Goal: Task Accomplishment & Management: Complete application form

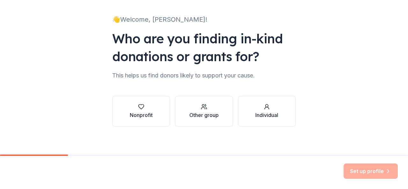
scroll to position [39, 0]
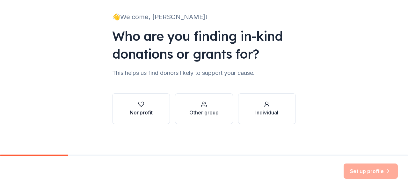
click at [154, 106] on button "Nonprofit" at bounding box center [141, 108] width 58 height 31
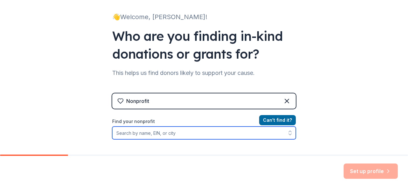
click at [200, 134] on input "Find your nonprofit" at bounding box center [204, 133] width 184 height 13
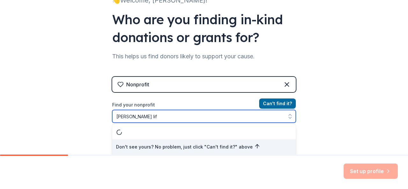
type input "a l willis life"
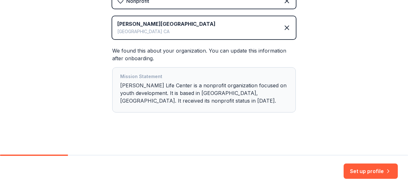
scroll to position [140, 0]
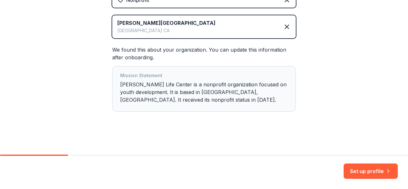
click at [262, 95] on div "Mission Statement A L Willis Life Center is a nonprofit organization focused on…" at bounding box center [204, 89] width 168 height 34
click at [372, 171] on button "Set up profile" at bounding box center [371, 171] width 54 height 15
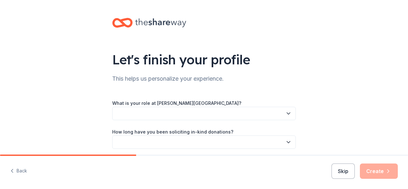
click at [286, 113] on icon "button" at bounding box center [289, 113] width 6 height 6
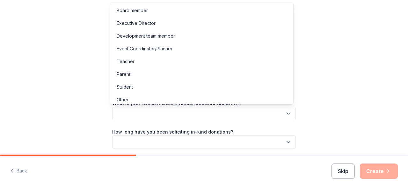
scroll to position [3, 0]
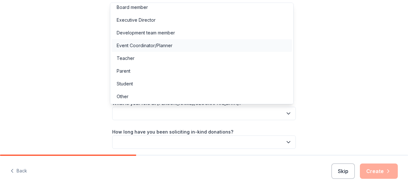
click at [191, 43] on div "Event Coordinator/Planner" at bounding box center [202, 45] width 181 height 13
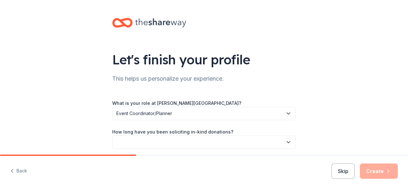
click at [193, 142] on button "button" at bounding box center [204, 142] width 184 height 13
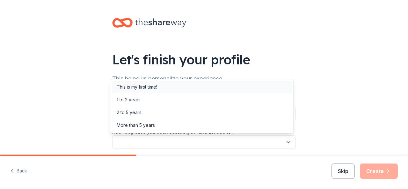
click at [198, 91] on div "This is my first time!" at bounding box center [202, 87] width 181 height 13
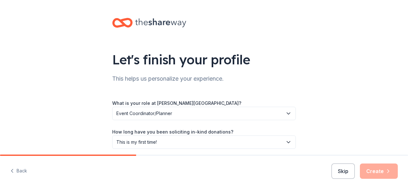
scroll to position [54, 0]
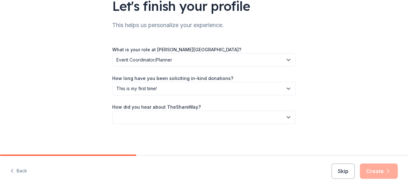
click at [225, 127] on div "Let's finish your profile This helps us personalize your experience. What is yo…" at bounding box center [204, 50] width 204 height 208
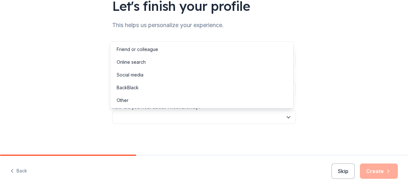
click at [222, 117] on button "button" at bounding box center [204, 117] width 184 height 13
click at [210, 73] on div "Social media" at bounding box center [202, 75] width 181 height 13
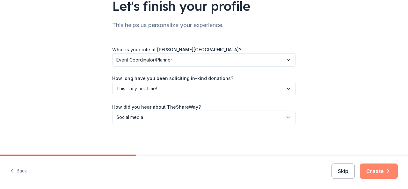
click at [378, 168] on button "Create" at bounding box center [379, 171] width 38 height 15
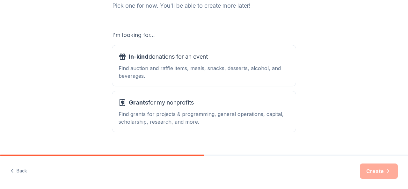
scroll to position [103, 0]
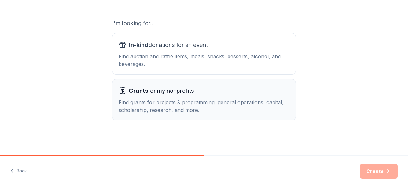
click at [231, 109] on div "Find grants for projects & programming, general operations, capital, scholarshi…" at bounding box center [204, 106] width 171 height 15
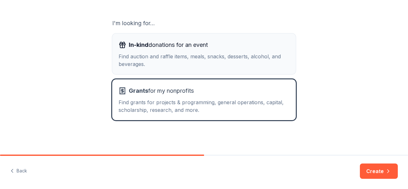
click at [233, 53] on div "Find auction and raffle items, meals, snacks, desserts, alcohol, and beverages." at bounding box center [204, 60] width 171 height 15
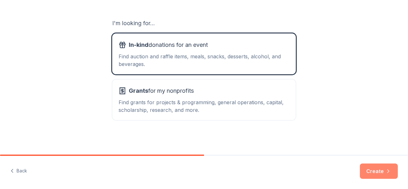
click at [380, 167] on button "Create" at bounding box center [379, 171] width 38 height 15
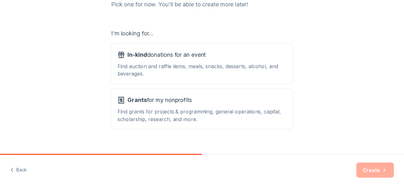
scroll to position [90, 0]
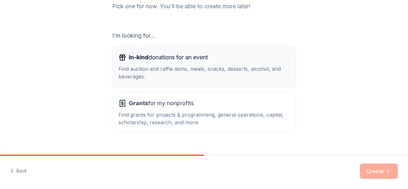
click at [197, 80] on div "Find auction and raffle items, meals, snacks, desserts, alcohol, and beverages." at bounding box center [204, 72] width 171 height 15
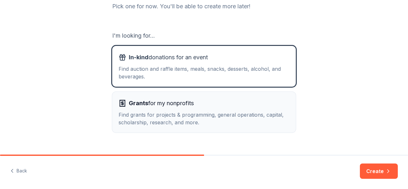
click at [167, 99] on span "Grants for my nonprofits" at bounding box center [161, 103] width 65 height 10
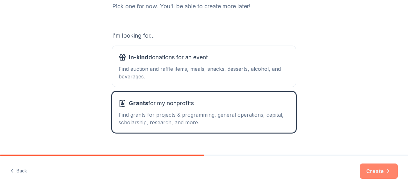
click at [369, 175] on button "Create" at bounding box center [379, 171] width 38 height 15
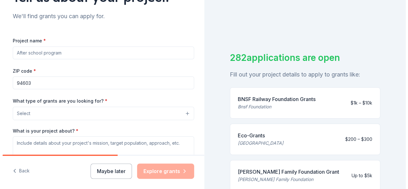
scroll to position [61, 0]
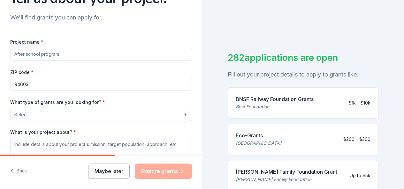
click at [93, 56] on input "Project name *" at bounding box center [101, 54] width 182 height 13
type input "S"
type input "Youth Self Esteem Workgroup"
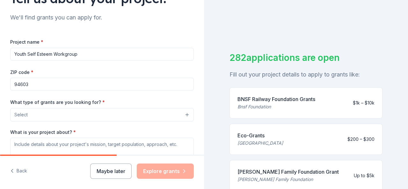
click at [93, 111] on button "Select" at bounding box center [102, 114] width 184 height 13
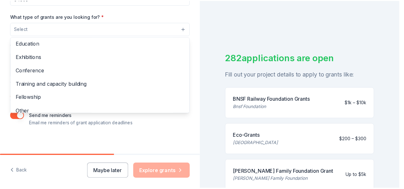
scroll to position [75, 0]
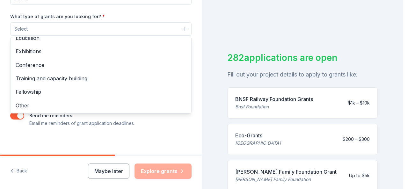
click at [188, 125] on div "Tell us about your project. We'll find grants you can apply for. Project name *…" at bounding box center [101, 5] width 202 height 305
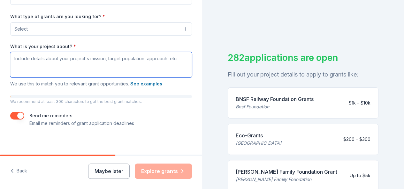
click at [157, 70] on textarea "What is your project about? *" at bounding box center [101, 65] width 182 height 26
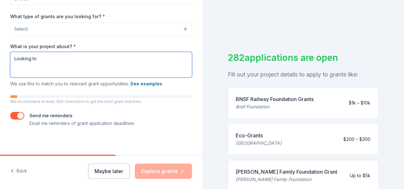
click at [152, 70] on textarea "Looking to" at bounding box center [101, 65] width 182 height 26
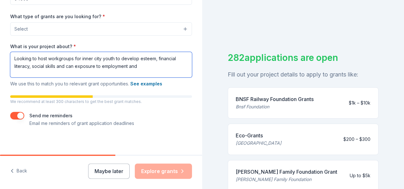
click at [152, 70] on textarea "Looking to host workgroups for inner city youth to develop esteem, financial li…" at bounding box center [101, 65] width 182 height 26
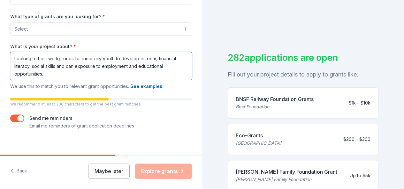
type textarea "Looking to host workgroups for inner city youth to develop esteem, financial li…"
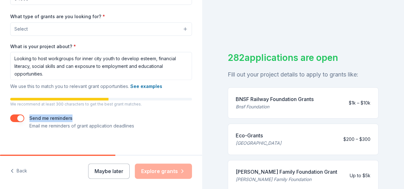
drag, startPoint x: 197, startPoint y: 106, endPoint x: 196, endPoint y: 113, distance: 7.7
click at [196, 113] on div "Tell us about your project. We'll find grants you can apply for. Project name *…" at bounding box center [101, 7] width 202 height 308
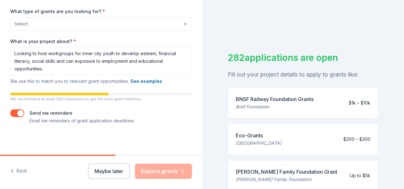
click at [154, 150] on div "Tell us about your project. We'll find grants you can apply for. Project name *…" at bounding box center [101, 2] width 202 height 308
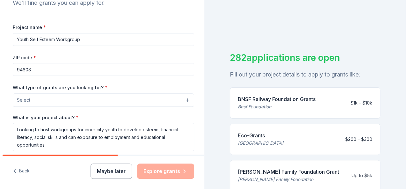
scroll to position [76, 0]
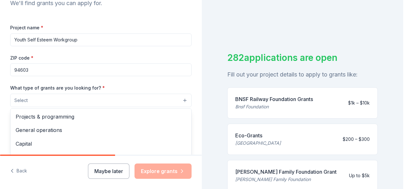
click at [181, 101] on button "Select" at bounding box center [101, 100] width 182 height 13
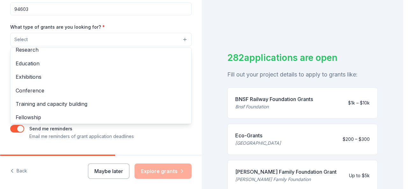
scroll to position [0, 0]
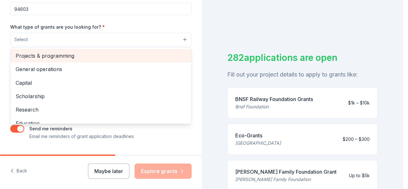
click at [149, 53] on span "Projects & programming" at bounding box center [101, 56] width 171 height 8
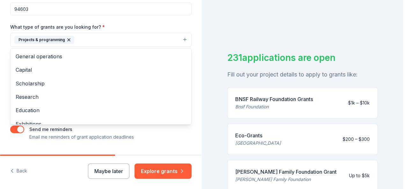
drag, startPoint x: 401, startPoint y: 55, endPoint x: 408, endPoint y: 96, distance: 41.0
click at [408, 96] on html "Tell us about your project. We'll find grants you can apply for. Project name *…" at bounding box center [204, 94] width 408 height 189
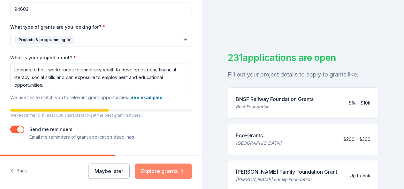
click at [177, 167] on button "Explore grants" at bounding box center [163, 171] width 57 height 15
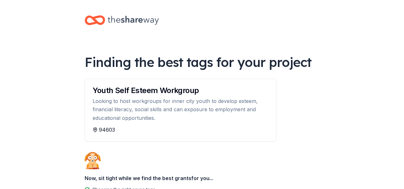
drag, startPoint x: 403, startPoint y: 68, endPoint x: 408, endPoint y: 97, distance: 29.1
click at [404, 97] on html "Finding the best tags for your project Youth Self Esteem Workgroup Looking to h…" at bounding box center [202, 94] width 404 height 189
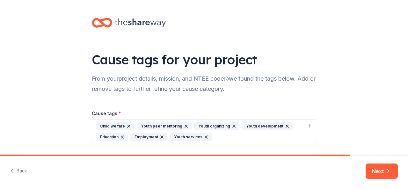
scroll to position [19, 0]
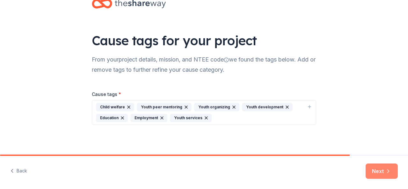
click at [382, 177] on button "Next" at bounding box center [382, 171] width 32 height 15
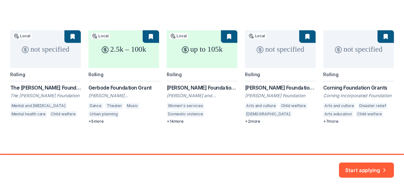
scroll to position [83, 0]
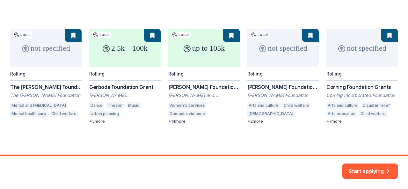
click at [101, 121] on div "not specified Local Rolling The Nick Traina Foundation Grants The Nick Traina F…" at bounding box center [204, 76] width 388 height 95
click at [370, 164] on button "Start applying" at bounding box center [371, 167] width 56 height 15
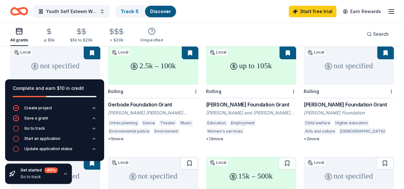
scroll to position [65, 0]
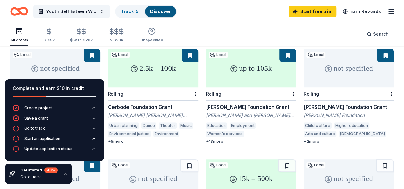
click at [146, 72] on div "2.5k – 100k" at bounding box center [153, 68] width 90 height 38
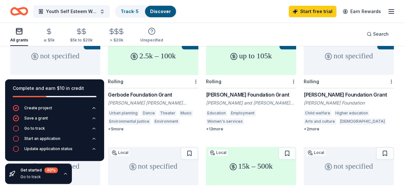
scroll to position [73, 0]
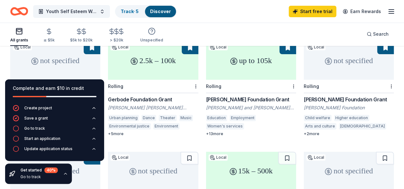
click at [62, 62] on div "not specified" at bounding box center [55, 60] width 90 height 38
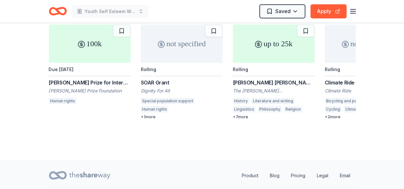
scroll to position [740, 0]
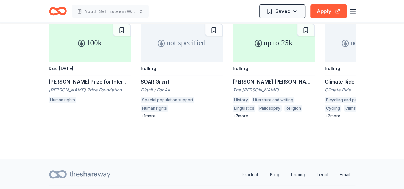
click at [246, 114] on div "+ 7 more" at bounding box center [274, 116] width 82 height 5
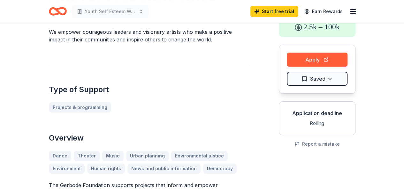
scroll to position [38, 0]
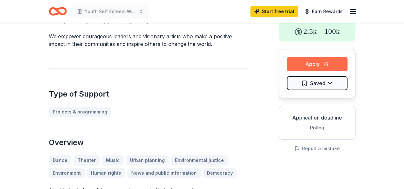
click at [314, 67] on button "Apply" at bounding box center [316, 64] width 61 height 14
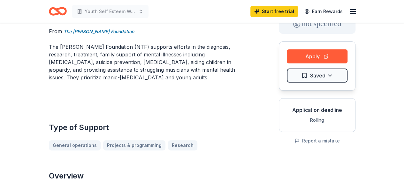
scroll to position [40, 0]
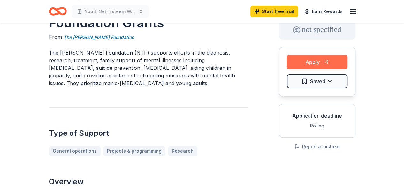
click at [323, 60] on button "Apply" at bounding box center [316, 62] width 61 height 14
